Goal: Find specific page/section: Find specific page/section

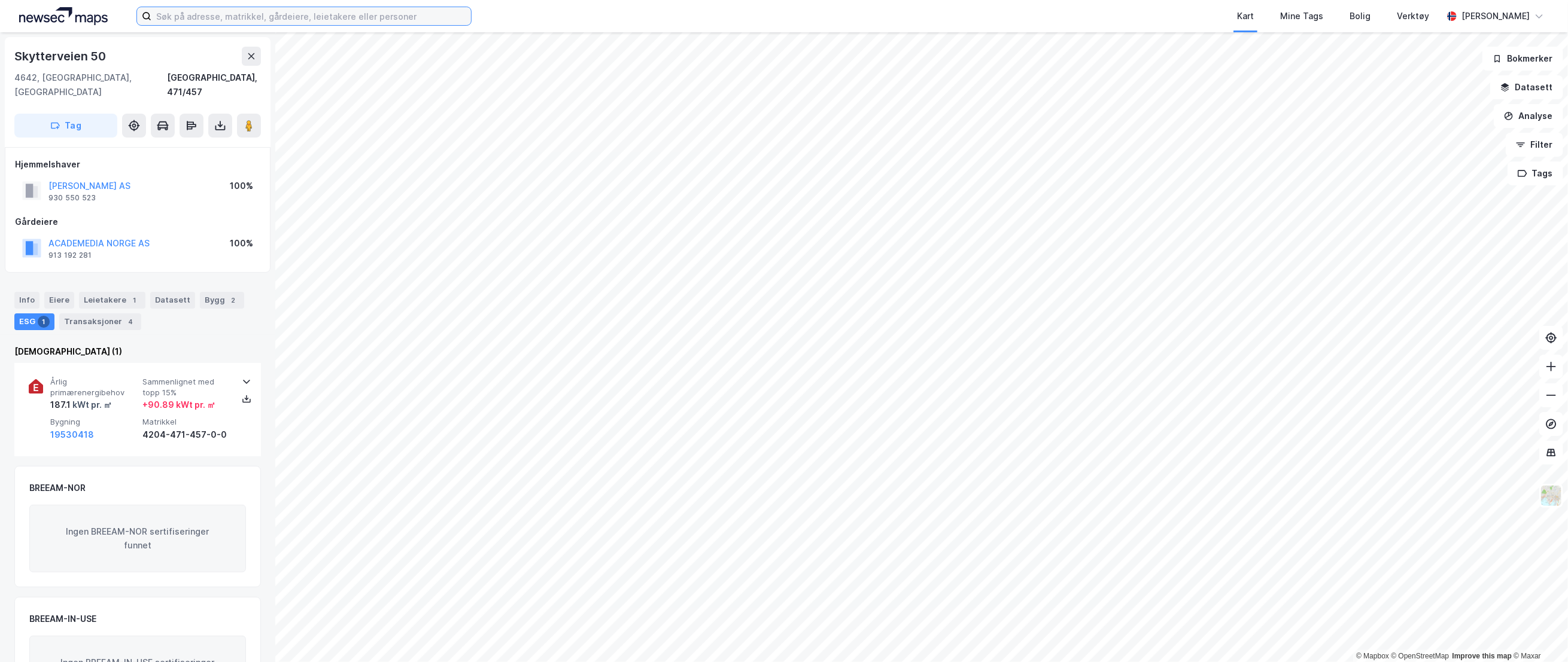
click at [212, 15] on input at bounding box center [311, 16] width 319 height 18
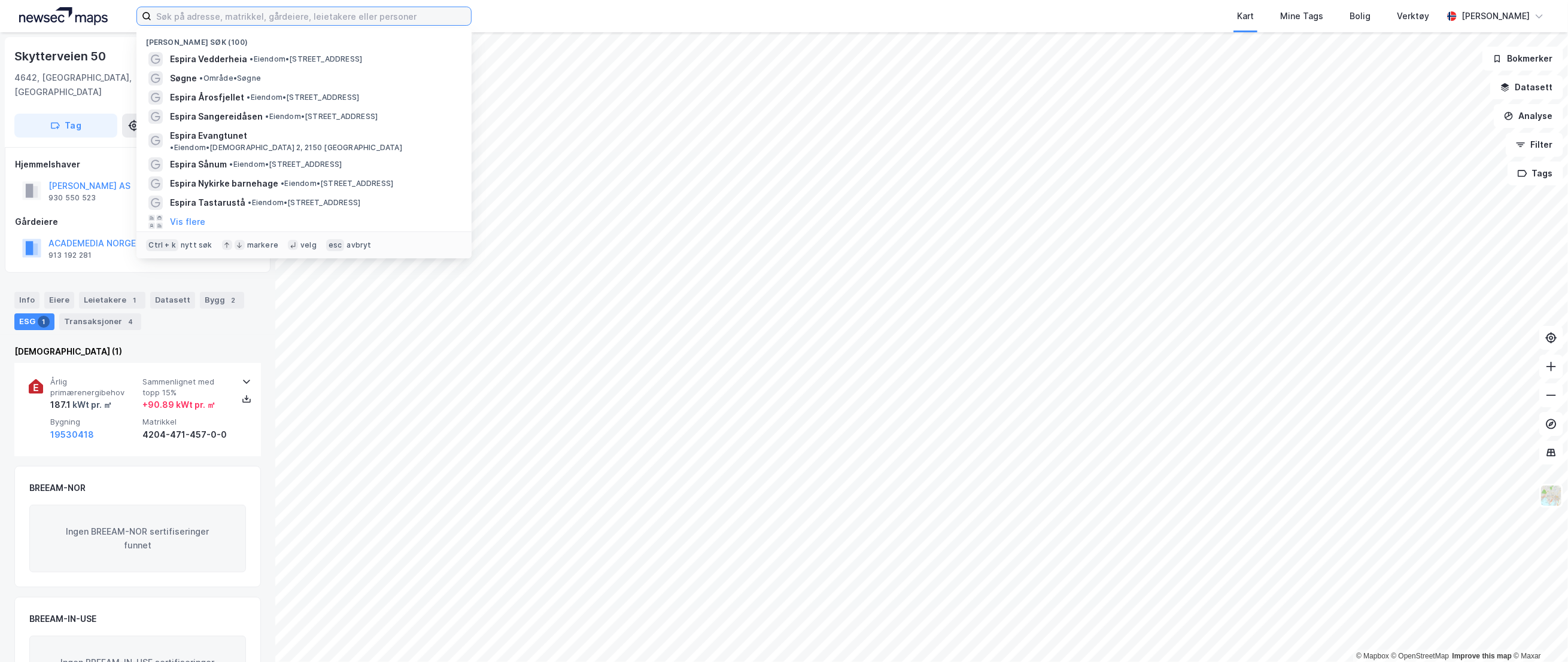
paste input "Bråsteintunet"
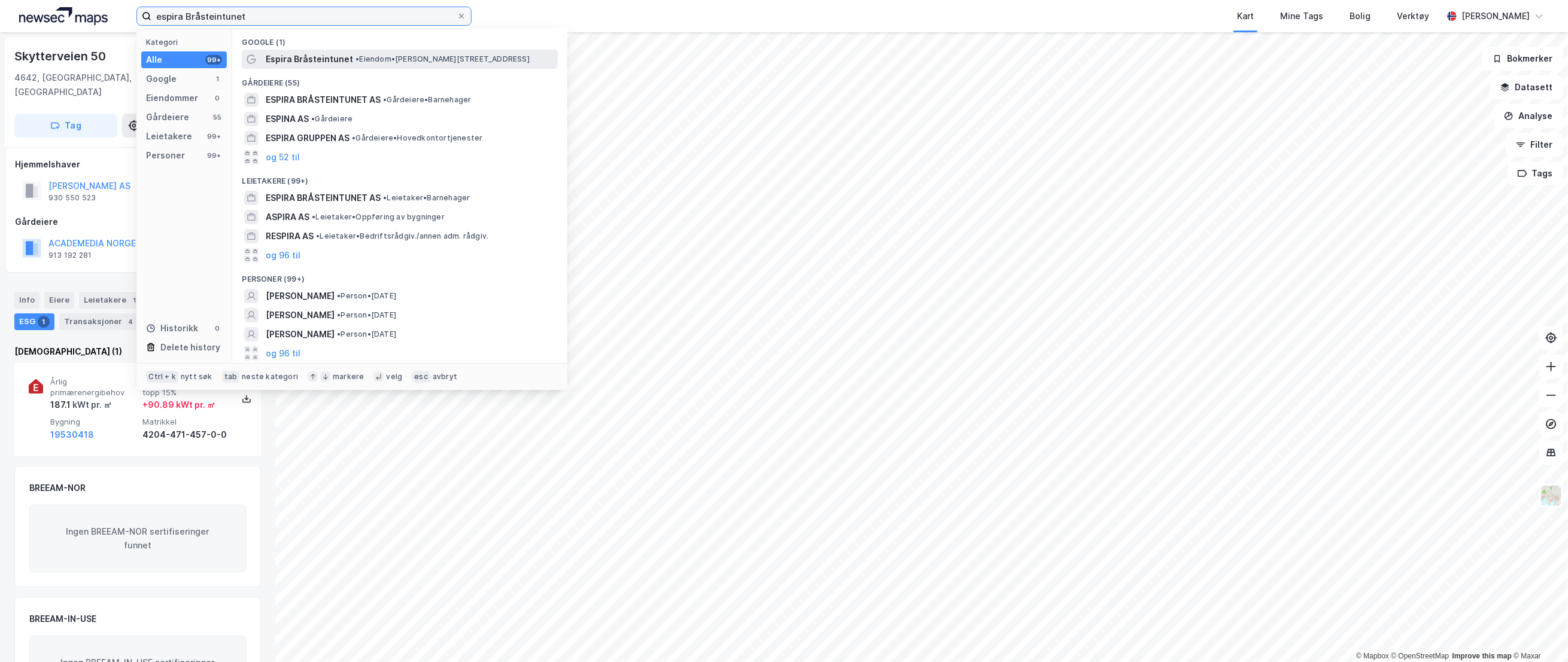
type input "espira Bråsteintunet"
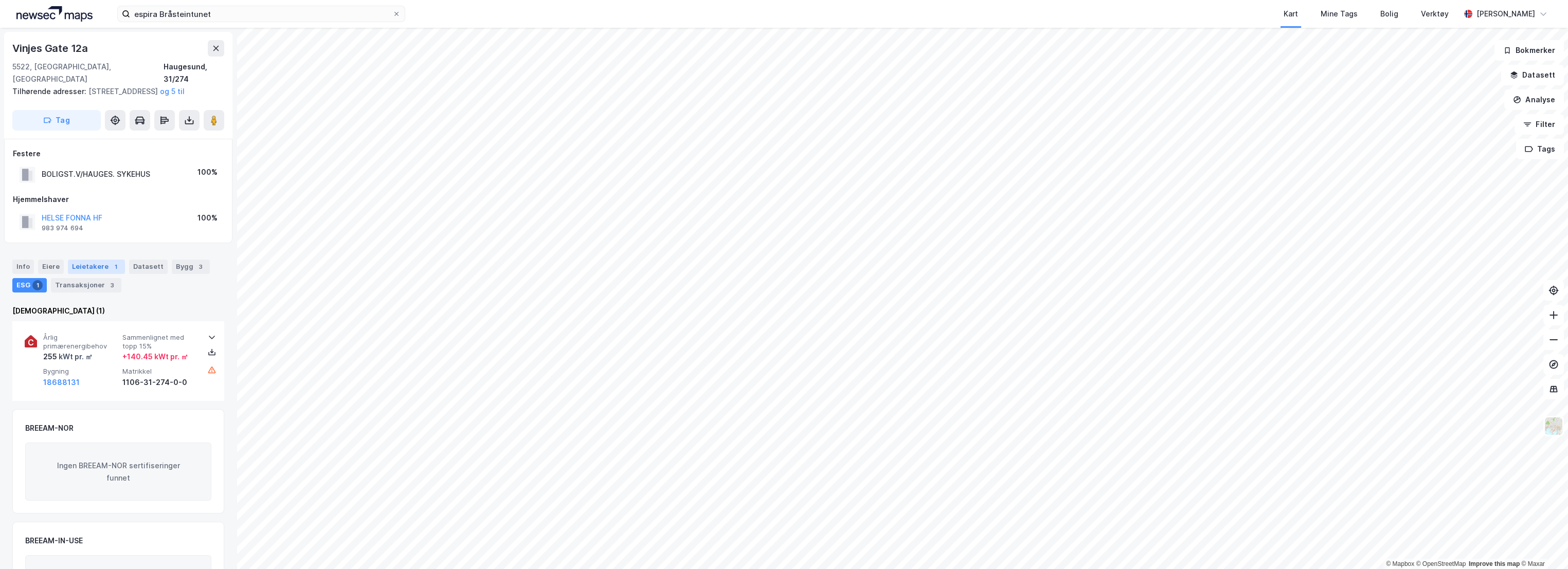
click at [82, 265] on div "Leietakere 1" at bounding box center [97, 267] width 57 height 15
